Goal: Task Accomplishment & Management: Use online tool/utility

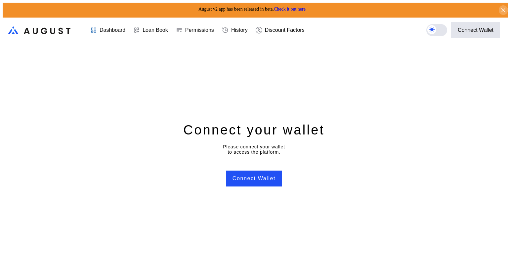
click at [259, 167] on div "Connect your wallet Please connect your wallet to access the platform. Connect …" at bounding box center [254, 153] width 503 height 221
click at [257, 175] on button "Connect Wallet" at bounding box center [254, 178] width 56 height 16
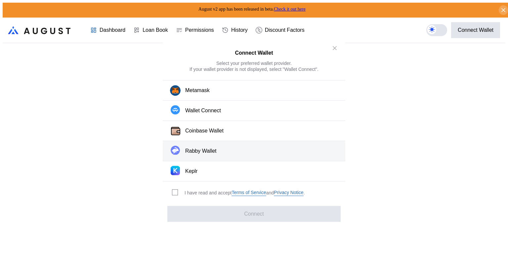
click at [203, 151] on div "Rabby Wallet" at bounding box center [200, 151] width 31 height 7
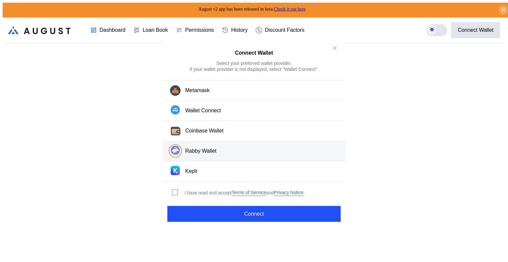
drag, startPoint x: 195, startPoint y: 184, endPoint x: 197, endPoint y: 190, distance: 6.5
click at [195, 185] on div "I have read and accept Terms of Service and Privacy Notice ." at bounding box center [237, 192] width 149 height 22
click at [197, 190] on div "I have read and accept Terms of Service and Privacy Notice ." at bounding box center [245, 192] width 120 height 6
click at [174, 190] on span "modal" at bounding box center [174, 192] width 5 height 5
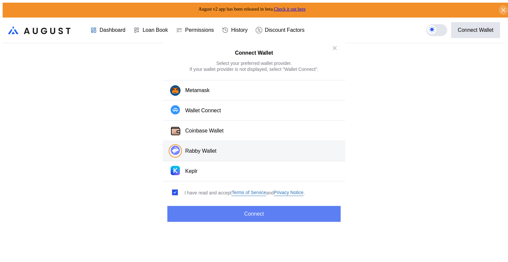
click at [201, 206] on button "Connect" at bounding box center [253, 214] width 173 height 16
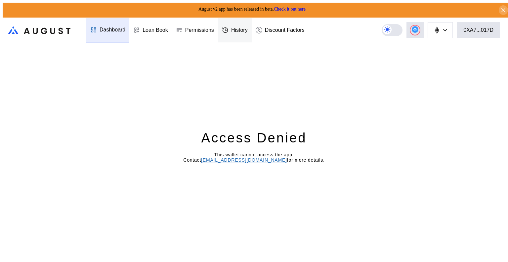
click at [228, 27] on icon at bounding box center [225, 30] width 7 height 7
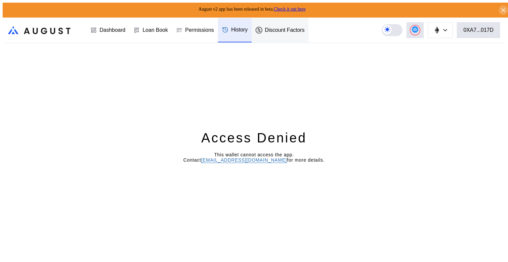
click at [285, 27] on div "Discount Factors" at bounding box center [285, 30] width 40 height 6
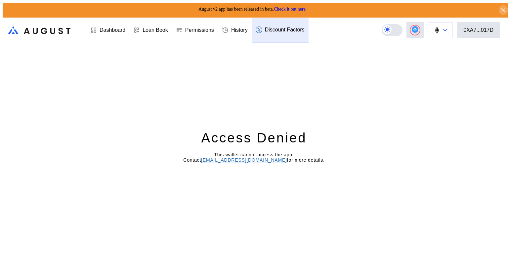
click at [449, 26] on button at bounding box center [440, 30] width 25 height 16
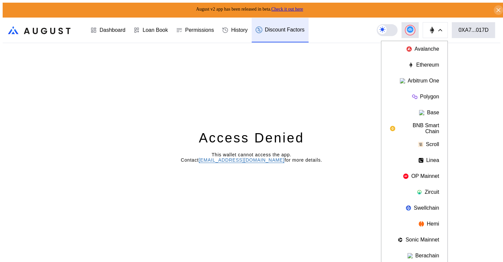
click at [482, 77] on div "Access Denied This wallet cannot access the app. Contact [EMAIL_ADDRESS][DOMAIN…" at bounding box center [252, 153] width 498 height 221
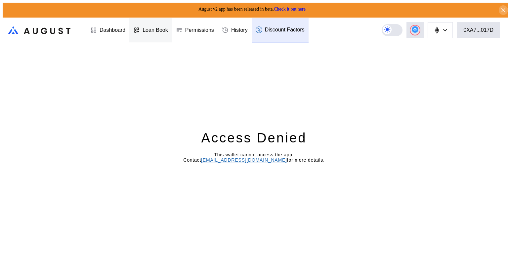
click at [156, 27] on div "Loan Book" at bounding box center [155, 30] width 25 height 6
